Goal: Information Seeking & Learning: Learn about a topic

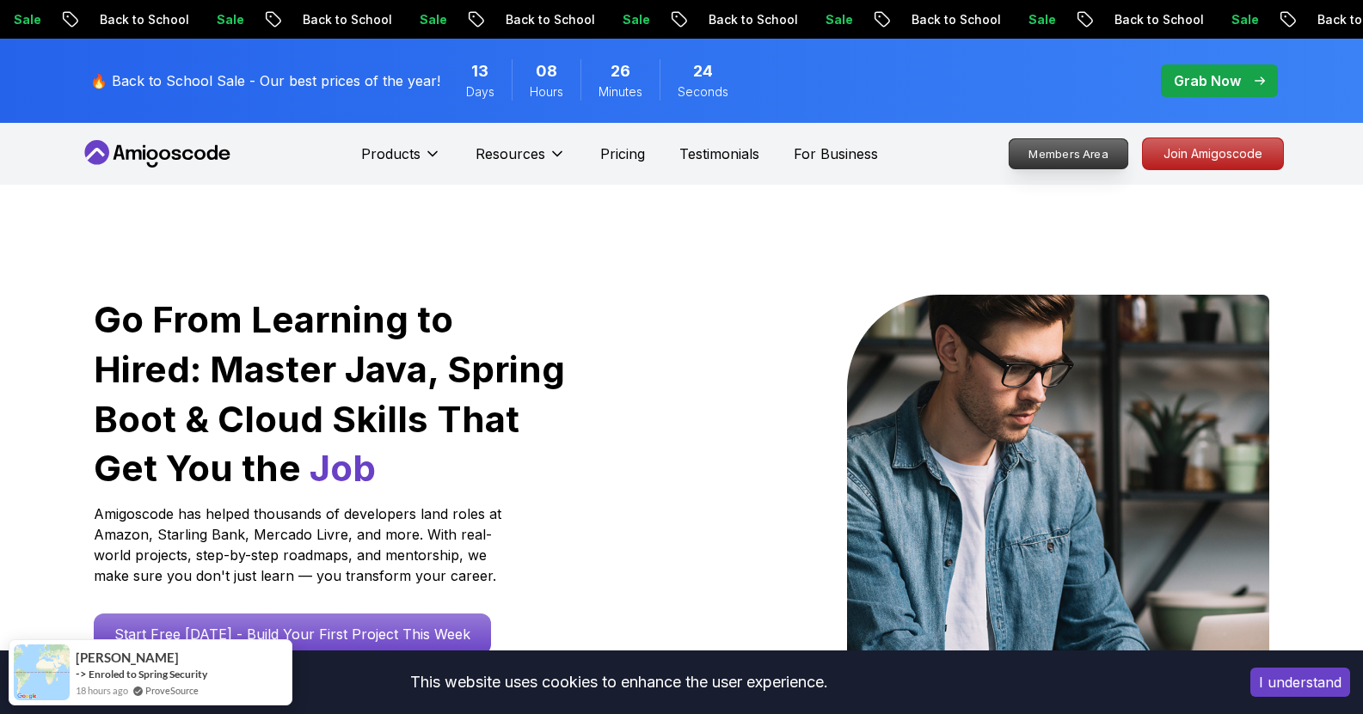
click at [1089, 169] on div "Members Area Join Amigoscode" at bounding box center [1144, 154] width 279 height 33
click at [1073, 156] on p "Members Area" at bounding box center [1068, 153] width 119 height 29
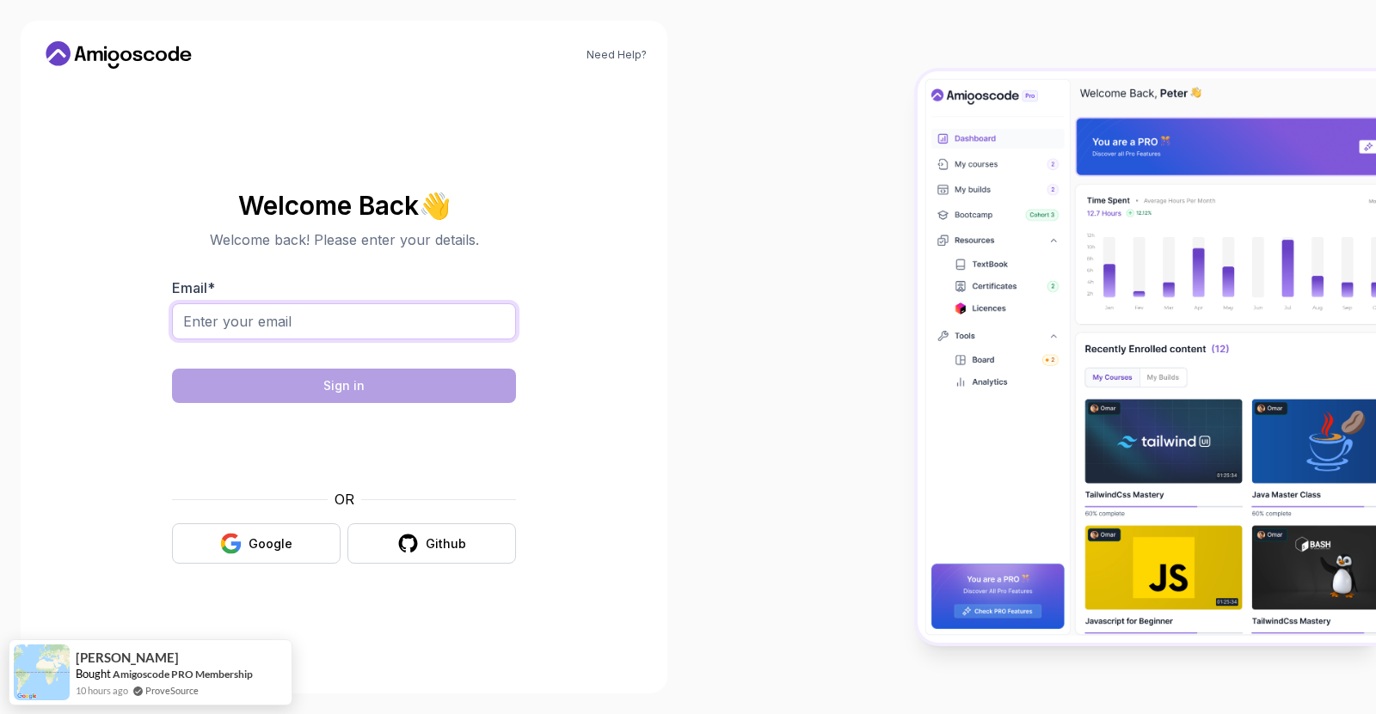
click at [419, 315] on input "Email *" at bounding box center [344, 322] width 344 height 36
type input "juangarcia1802@hotmail.com"
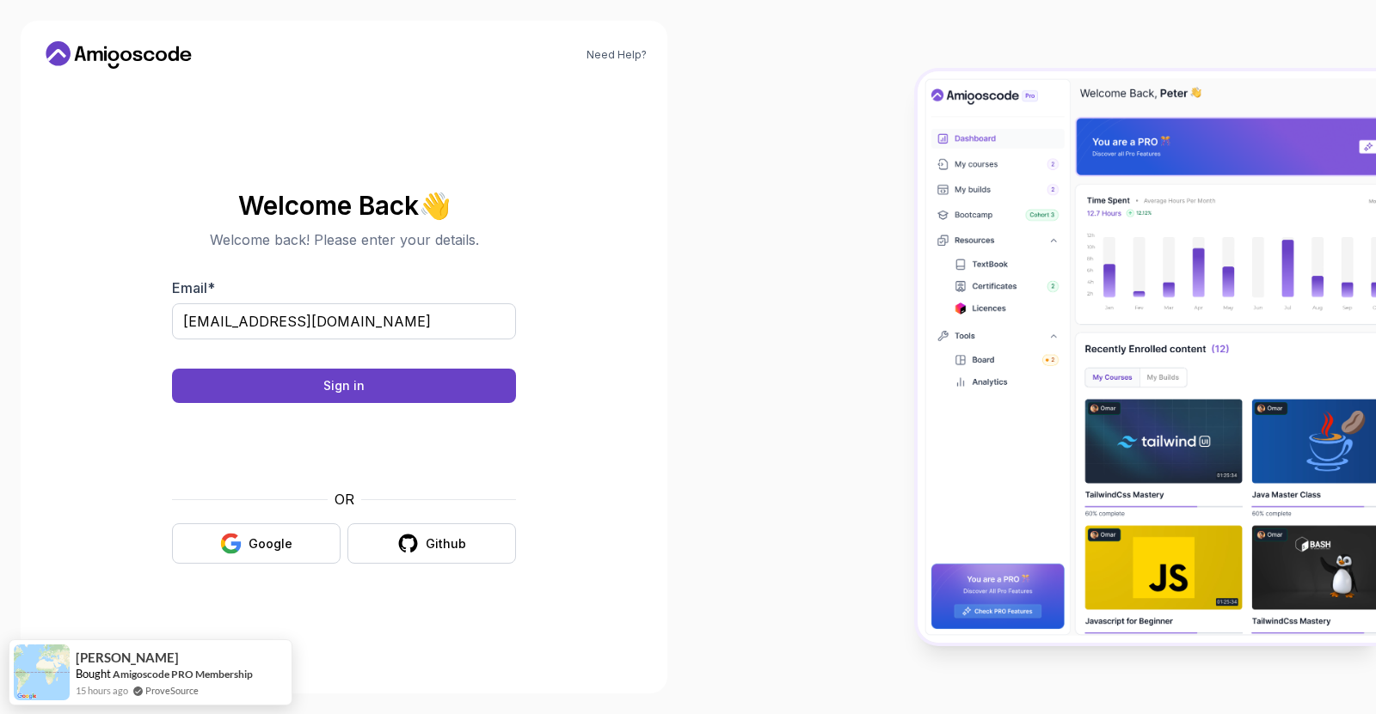
click at [930, 214] on body "Need Help? Welcome Back 👋 Welcome back! Please enter your details. Email * juan…" at bounding box center [688, 357] width 1376 height 714
click at [410, 387] on button "Sign in" at bounding box center [344, 386] width 344 height 34
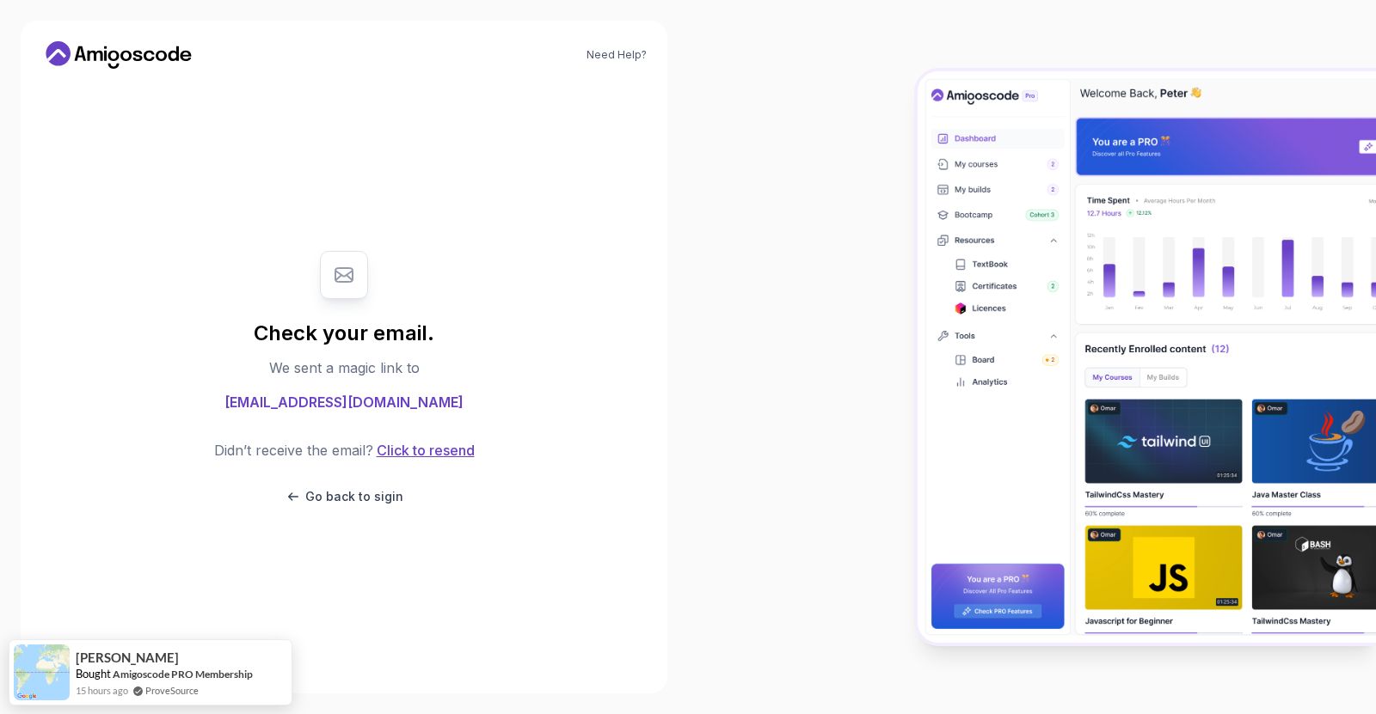
click at [427, 441] on button "Click to resend" at bounding box center [423, 450] width 101 height 21
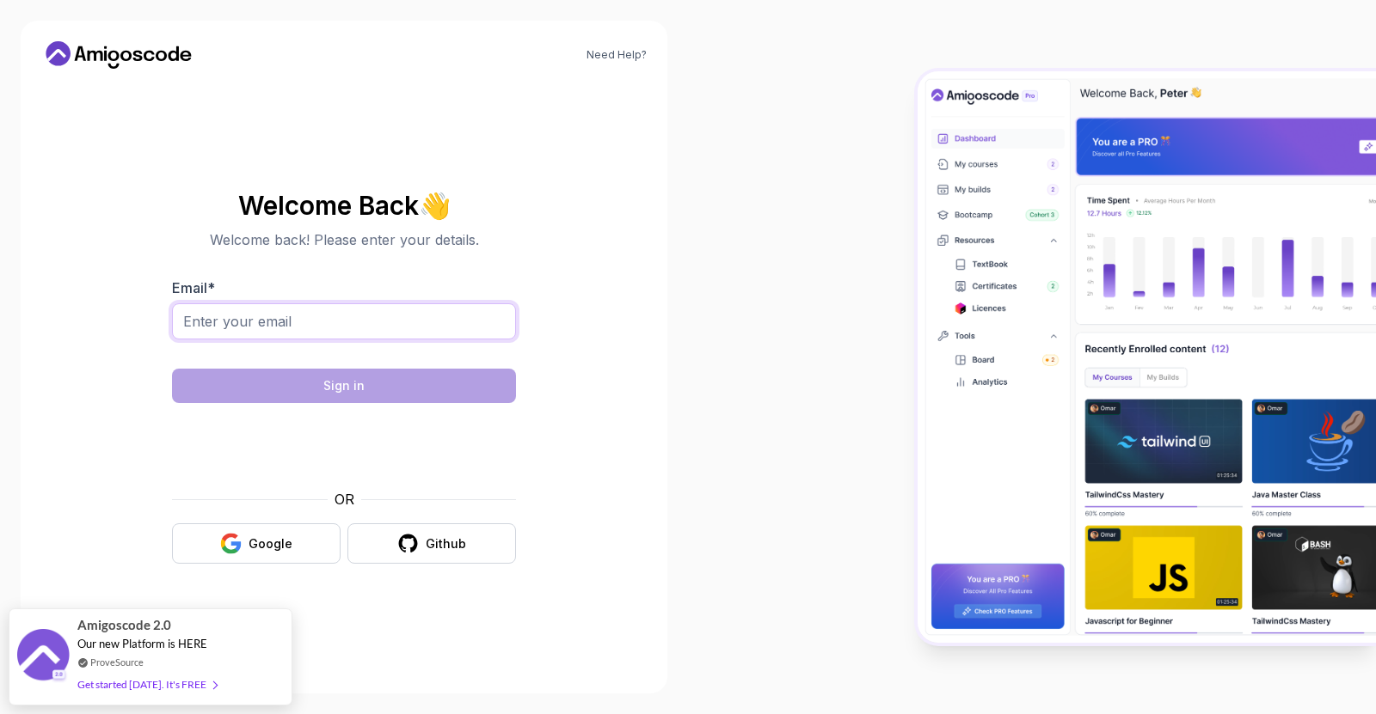
click at [296, 309] on input "Email *" at bounding box center [344, 322] width 344 height 36
type input "[EMAIL_ADDRESS][DOMAIN_NAME]"
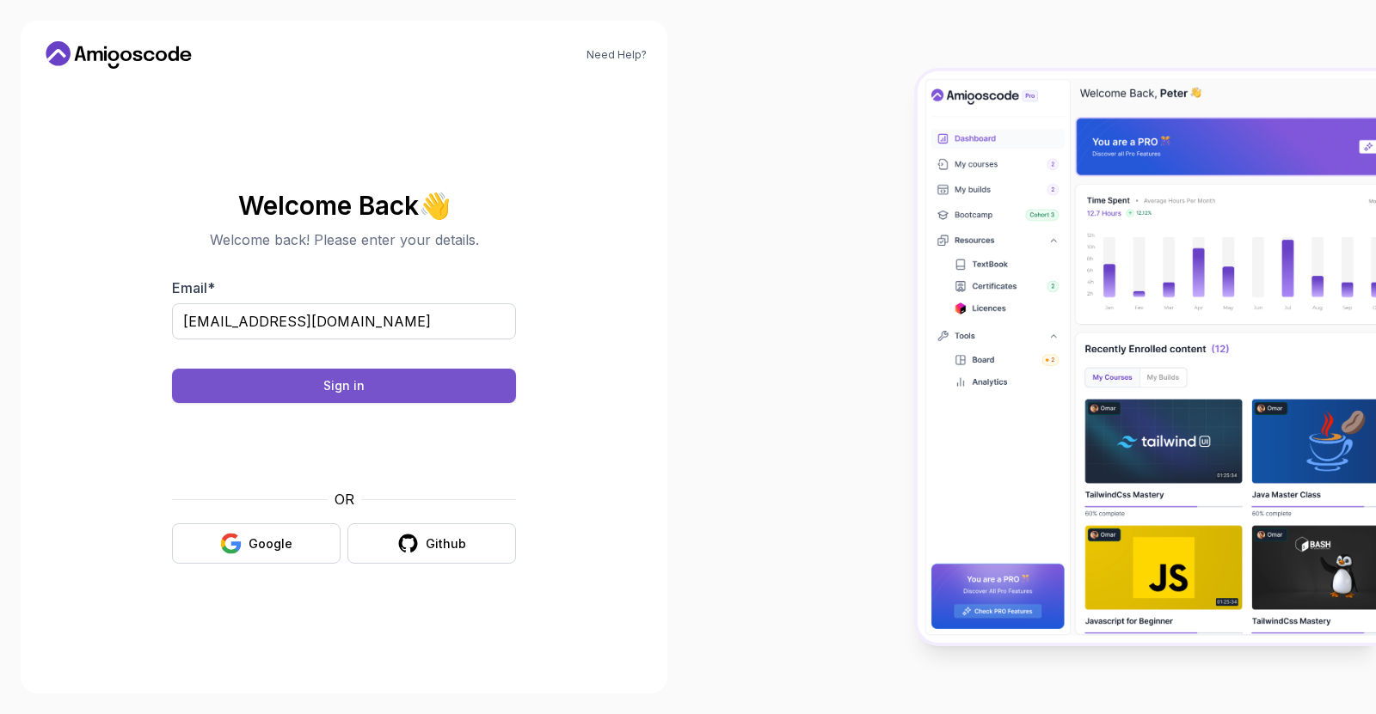
click at [370, 395] on button "Sign in" at bounding box center [344, 386] width 344 height 34
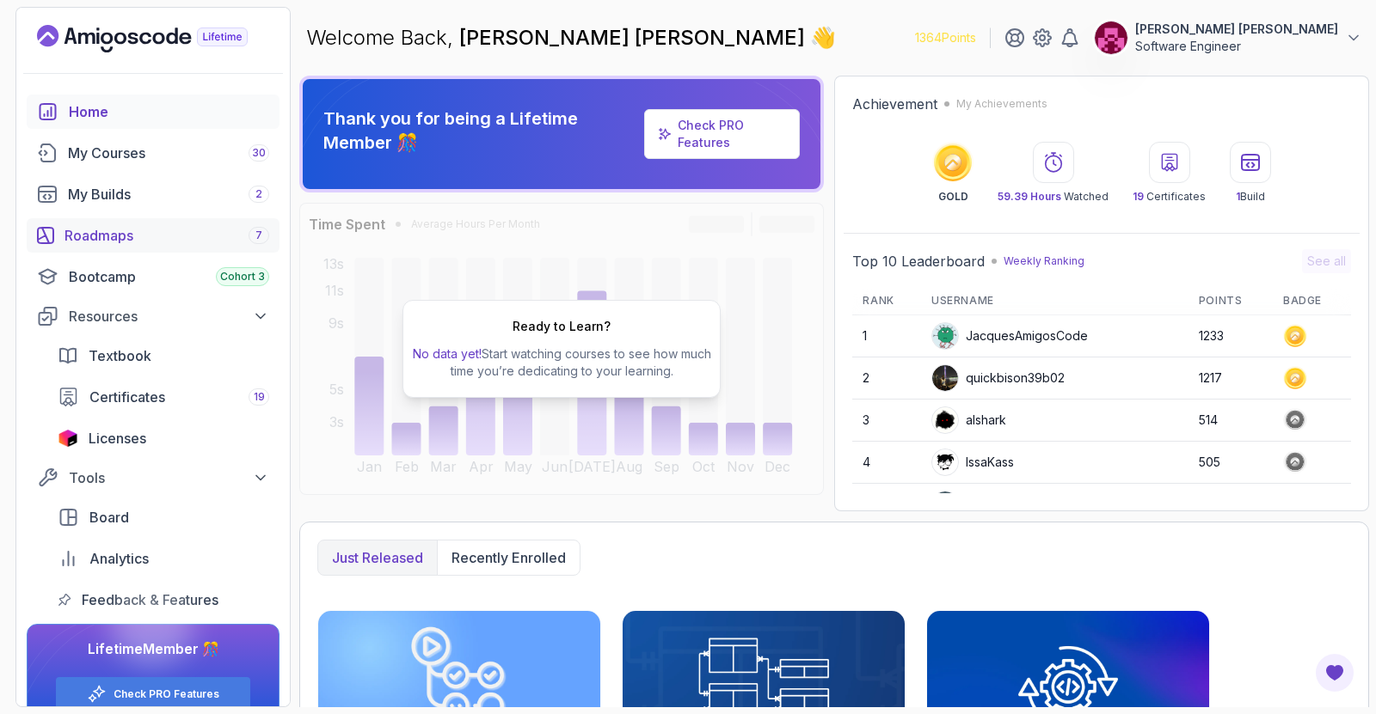
click at [101, 222] on link "Roadmaps 7" at bounding box center [153, 235] width 253 height 34
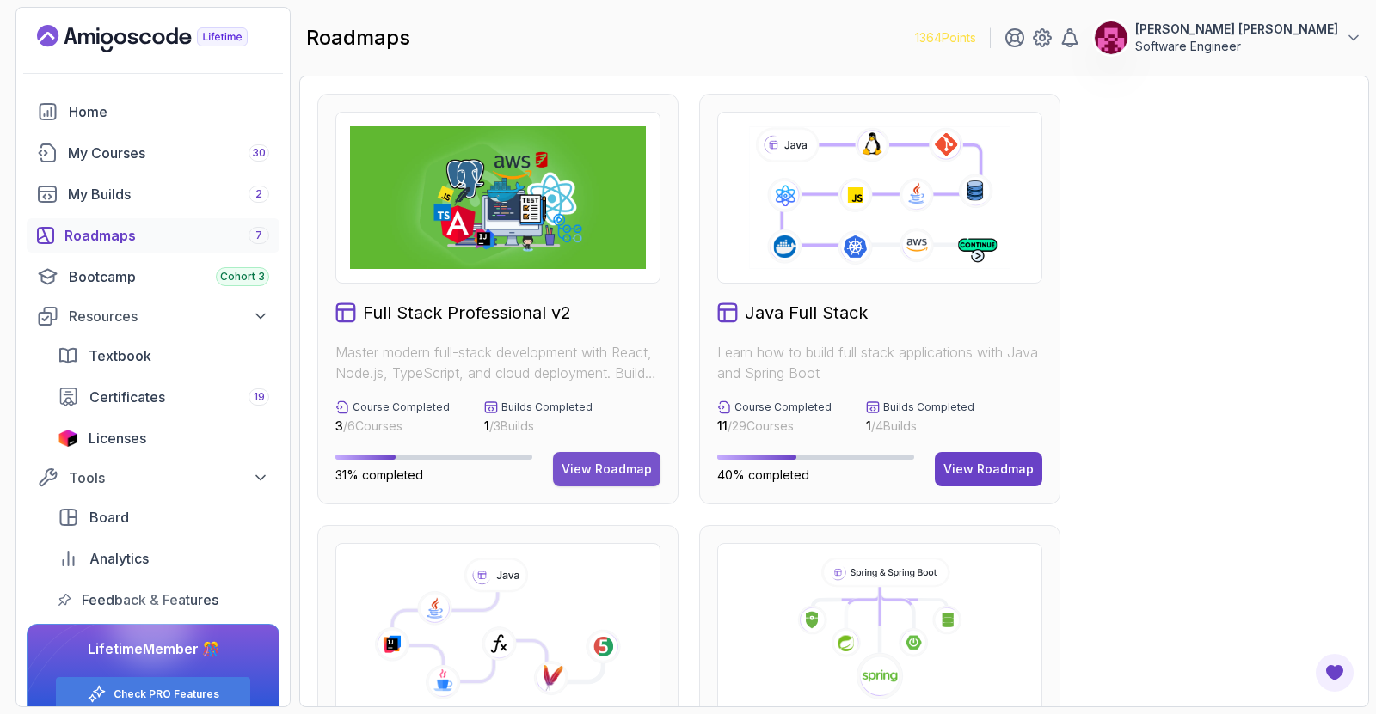
click at [629, 477] on div "View Roadmap" at bounding box center [606, 469] width 90 height 17
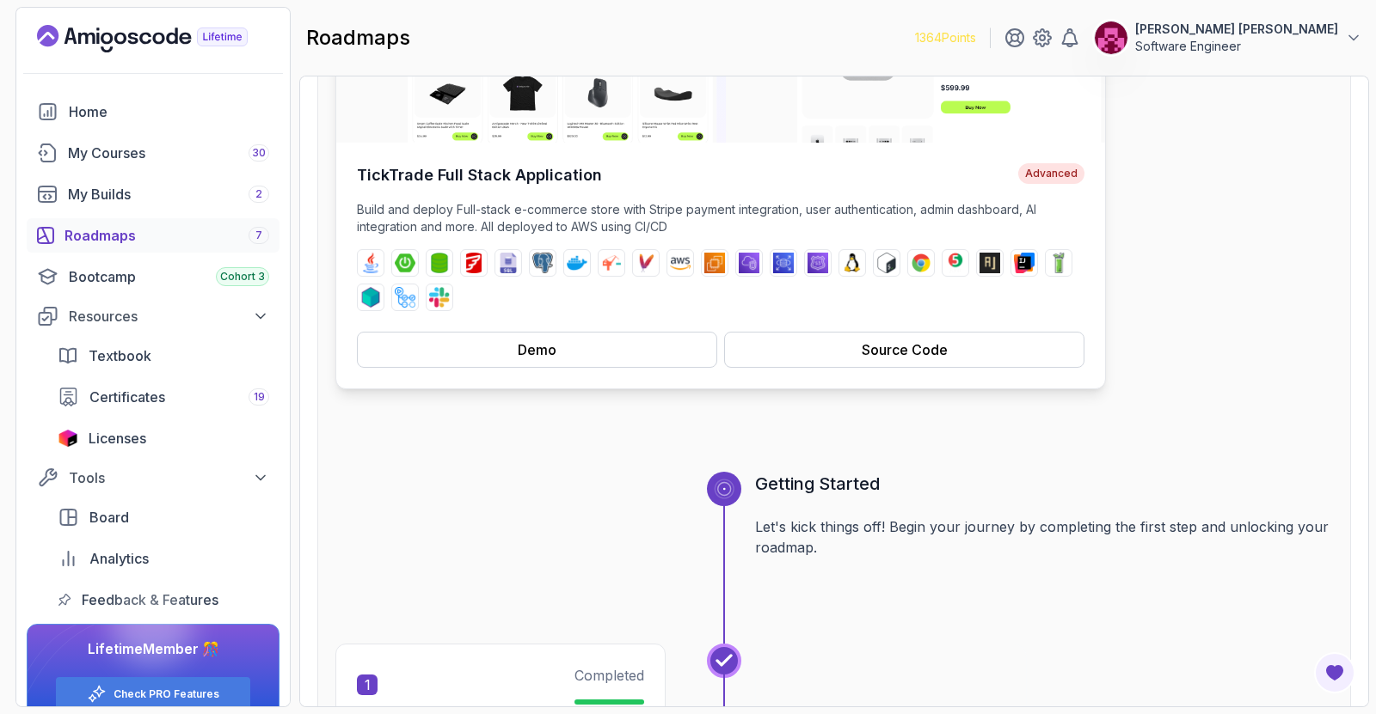
scroll to position [316, 0]
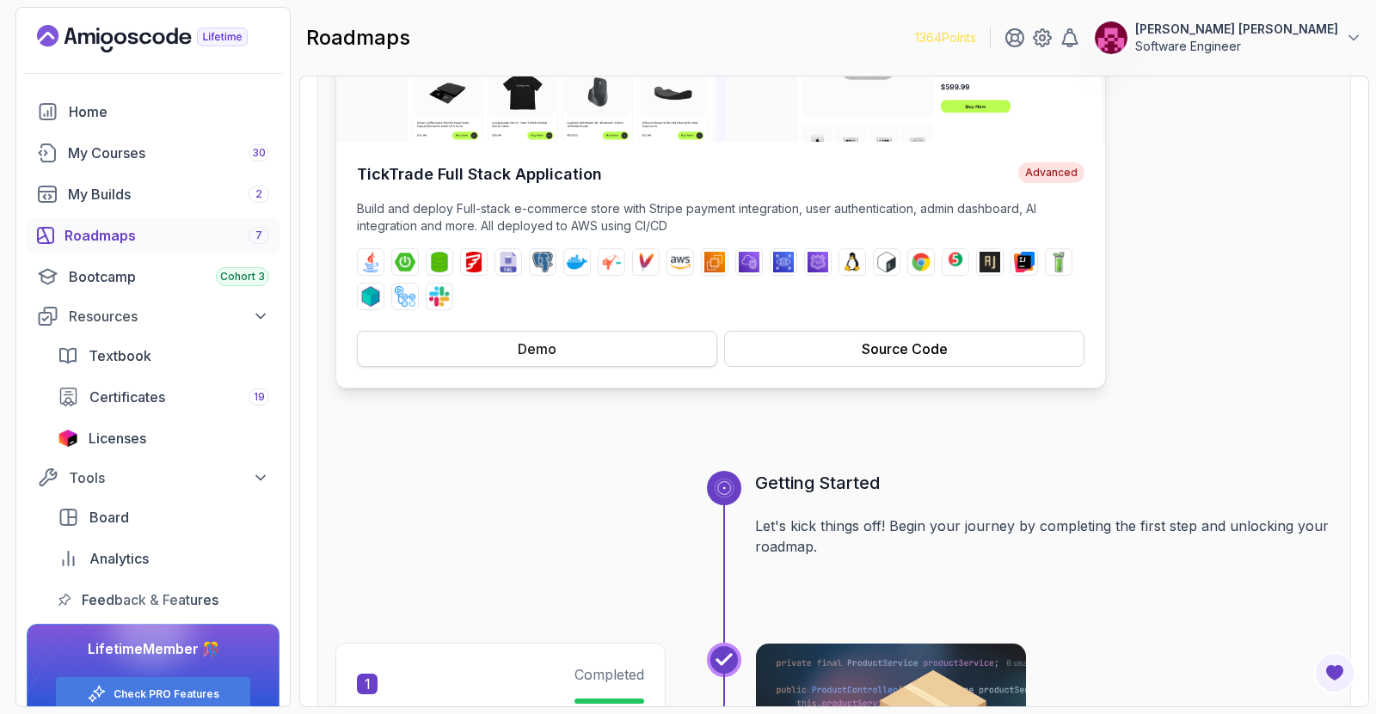
click at [572, 358] on button "Demo" at bounding box center [537, 349] width 360 height 36
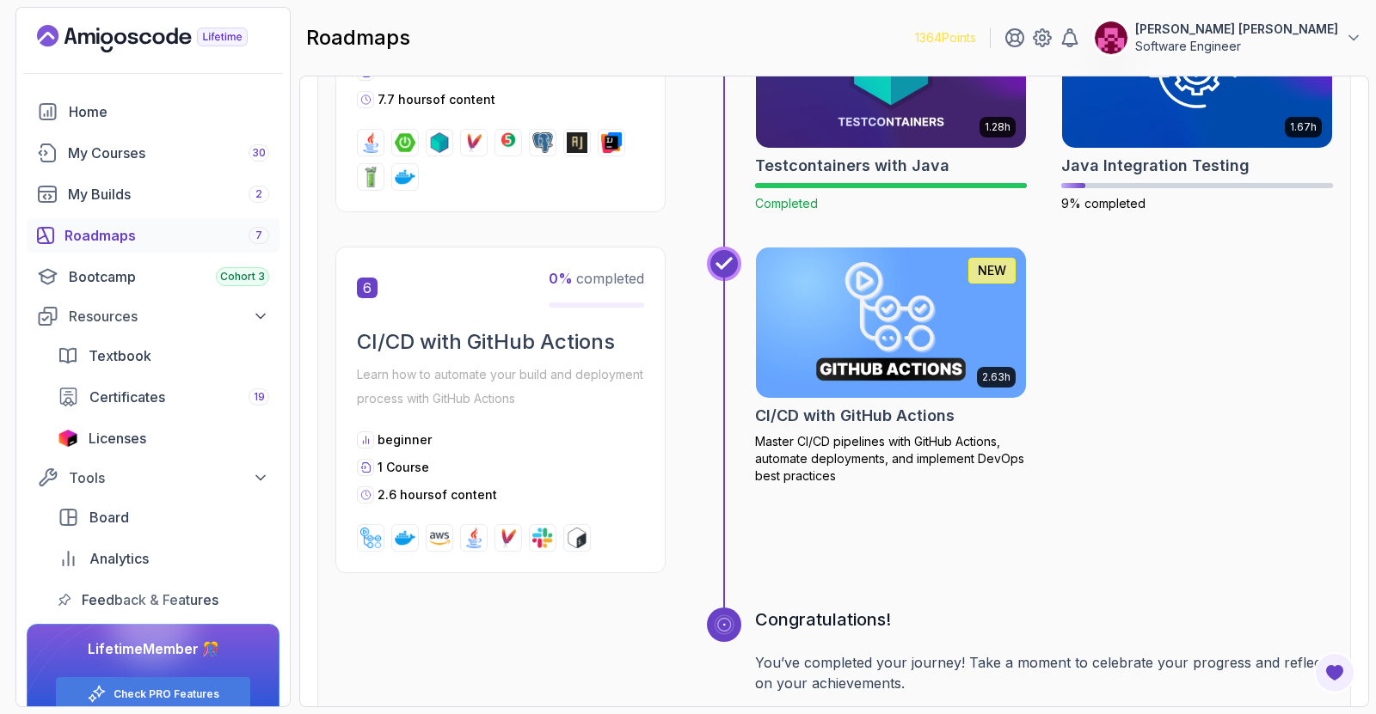
scroll to position [2899, 0]
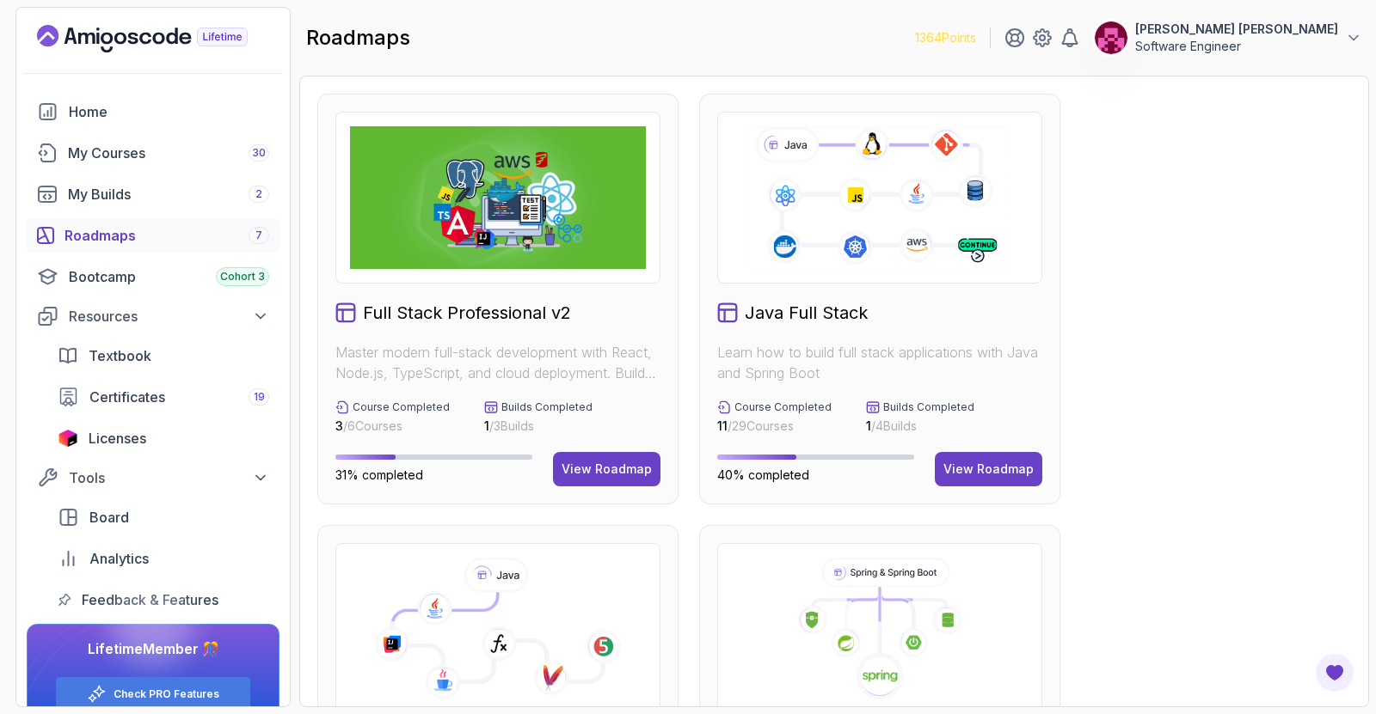
click at [947, 443] on div "Java Full Stack Learn how to build full stack applications with Java and Spring…" at bounding box center [879, 299] width 361 height 411
click at [965, 463] on div "View Roadmap" at bounding box center [988, 469] width 90 height 17
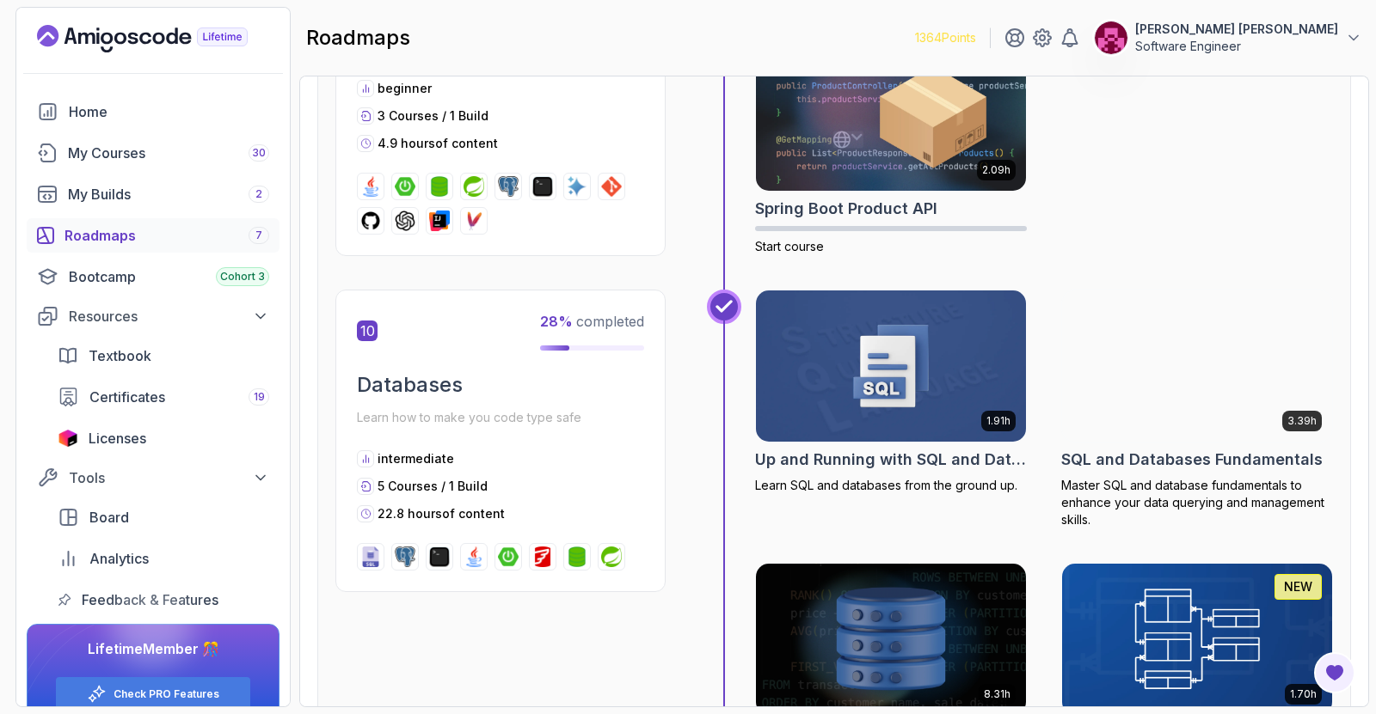
scroll to position [3443, 0]
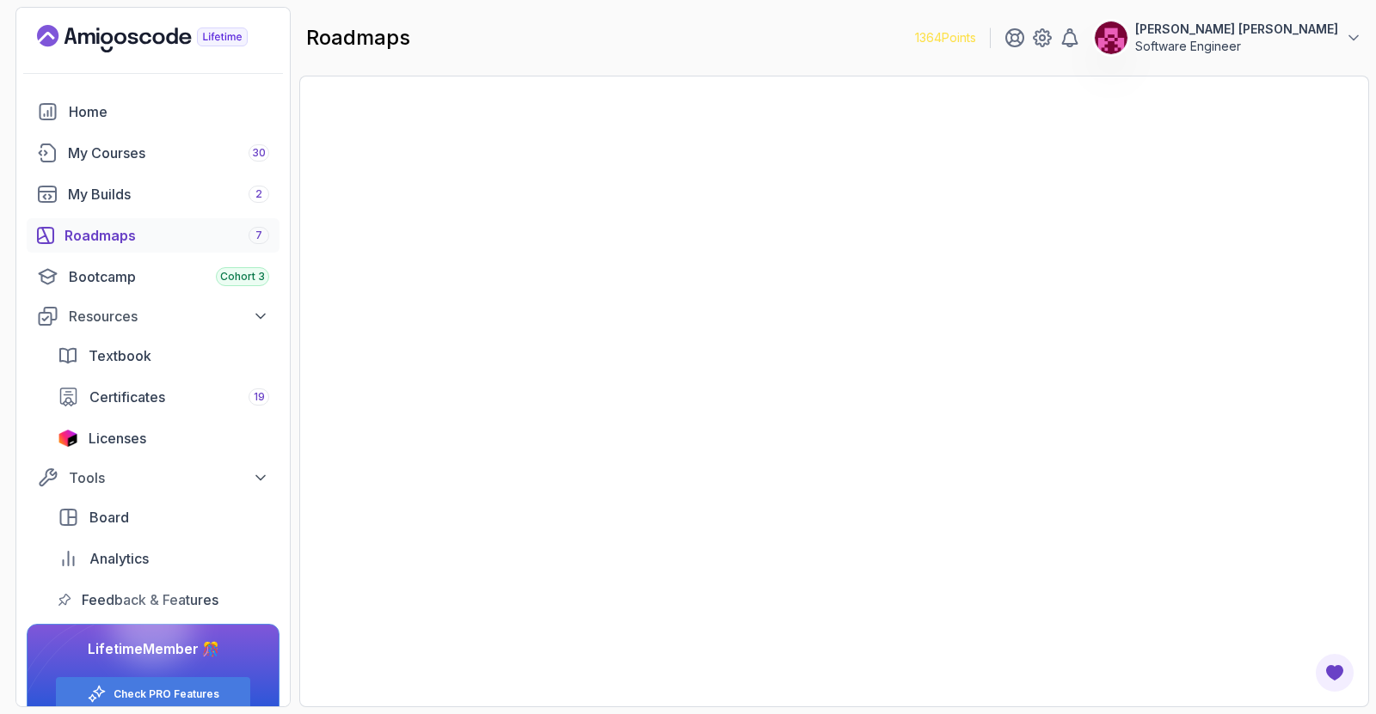
click at [107, 234] on div "Roadmaps 7" at bounding box center [166, 235] width 205 height 21
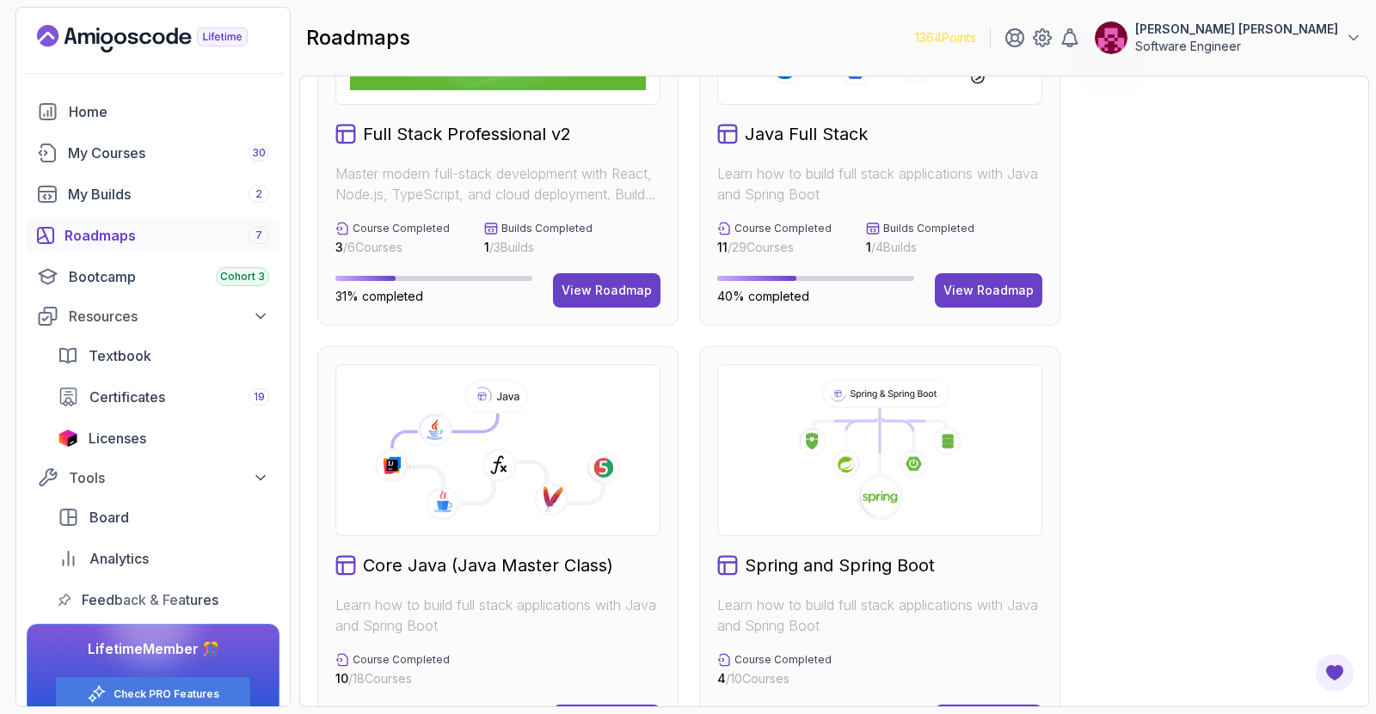
scroll to position [171, 0]
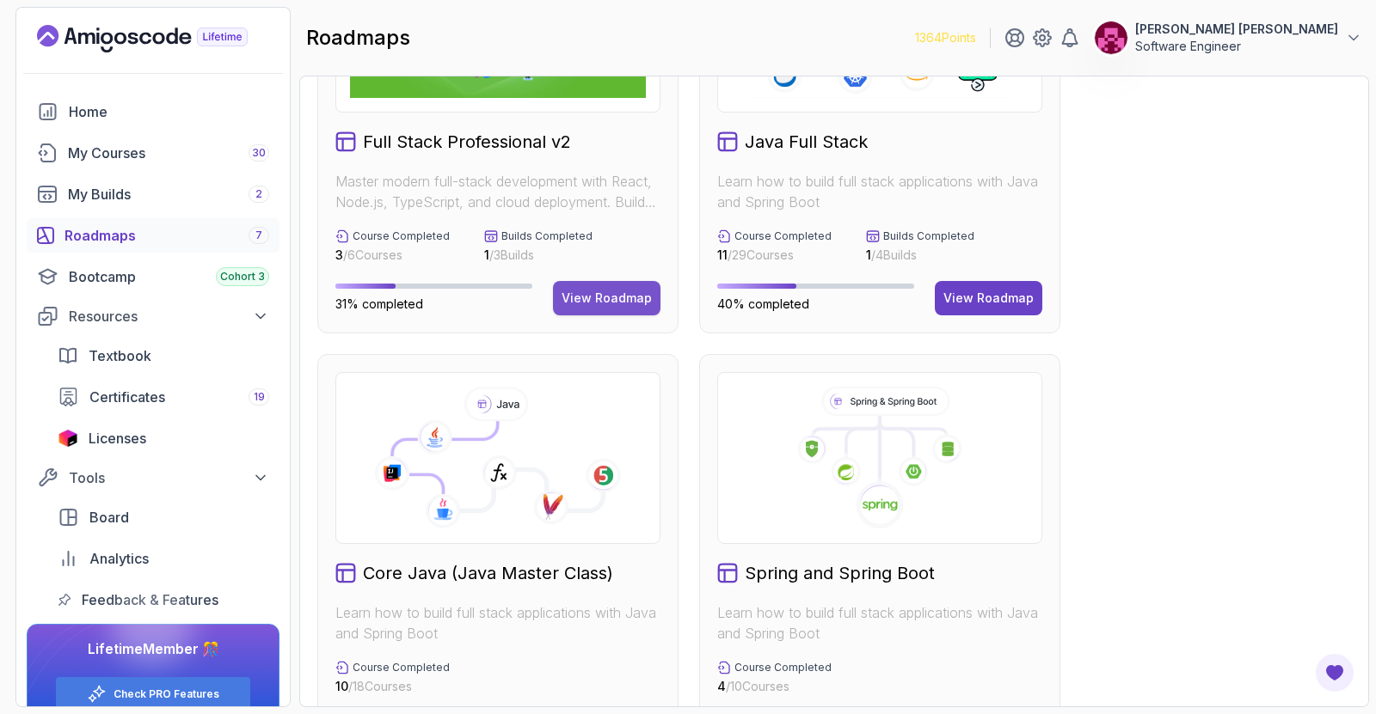
click at [629, 292] on div "View Roadmap" at bounding box center [606, 298] width 90 height 17
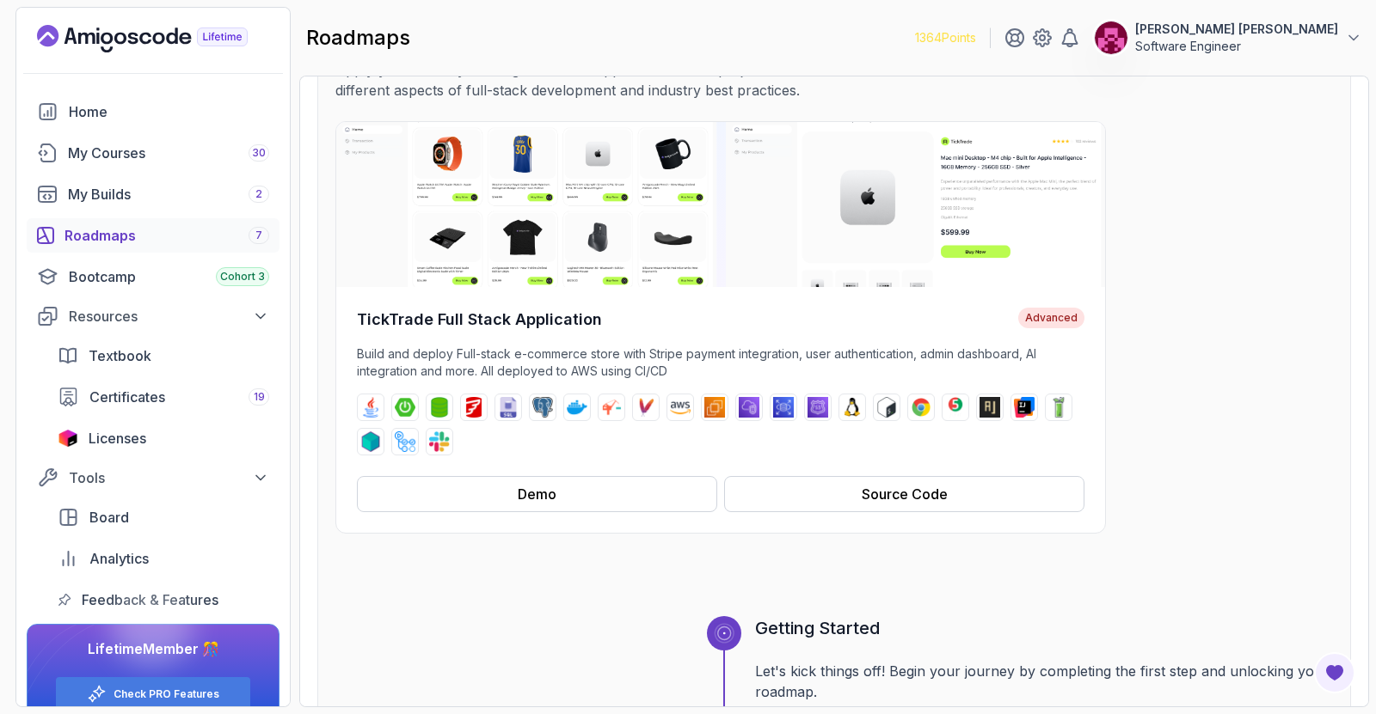
scroll to position [17, 0]
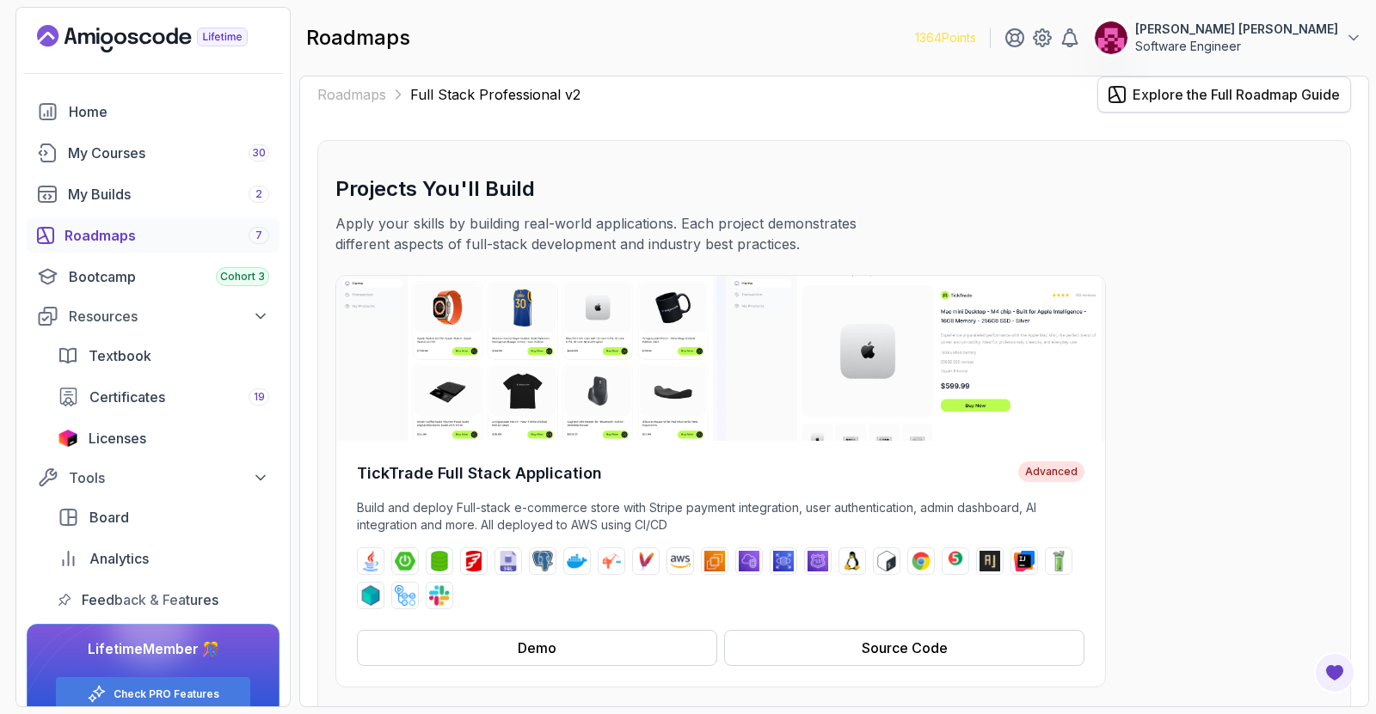
click at [1154, 87] on div "Explore the Full Roadmap Guide" at bounding box center [1235, 94] width 207 height 21
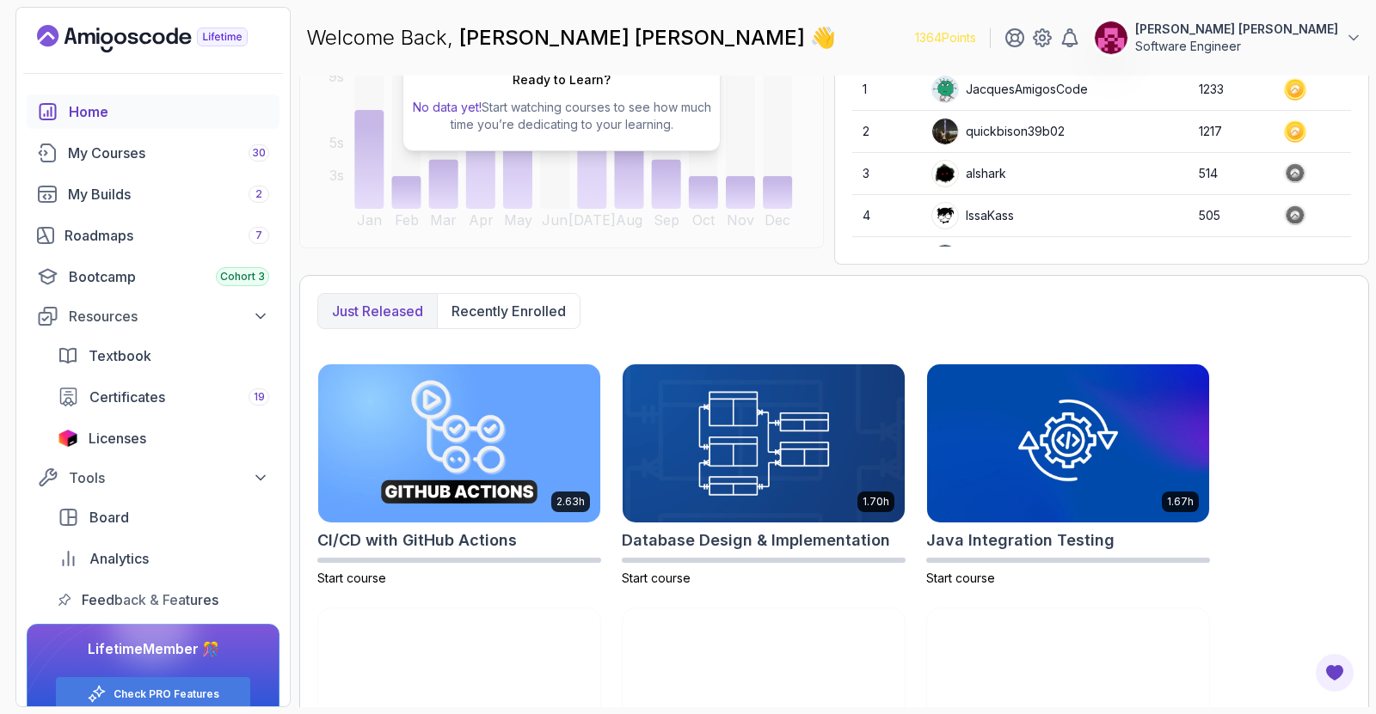
scroll to position [248, 0]
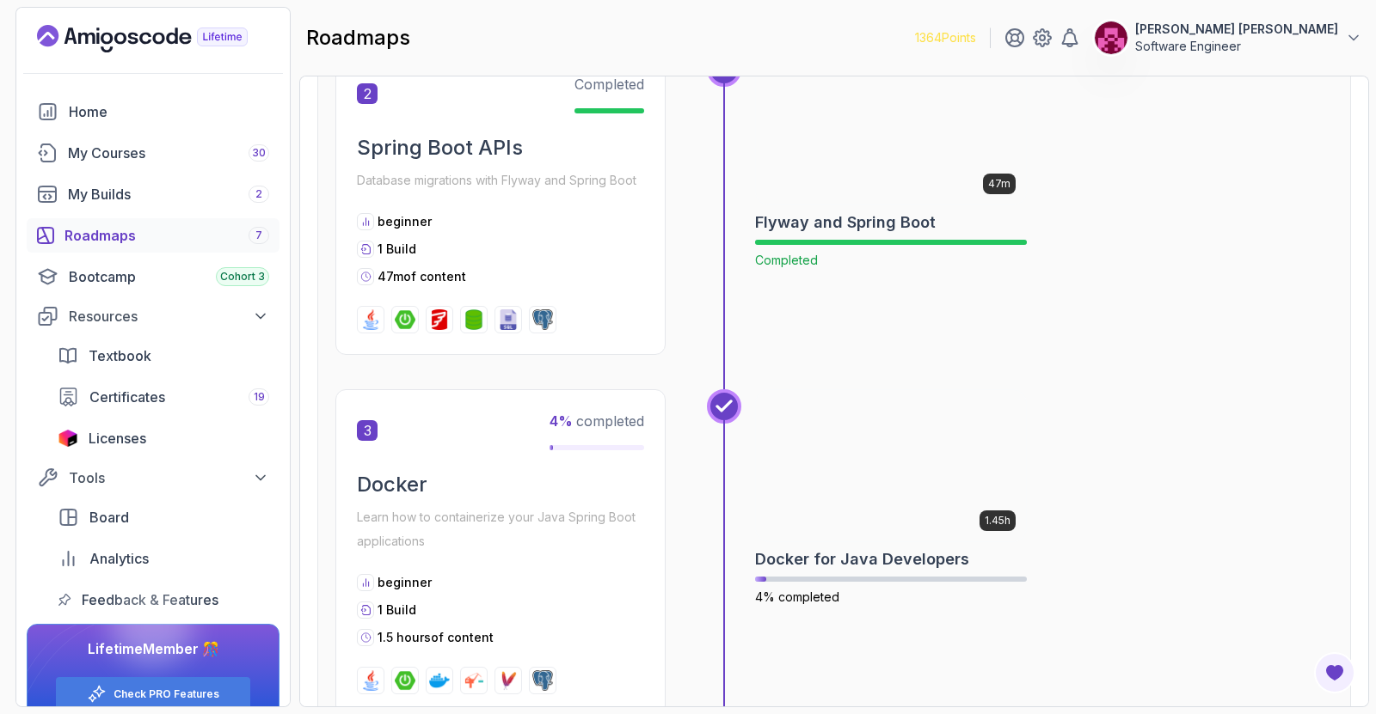
scroll to position [1264, 0]
